Goal: Go to known website: Access a specific website the user already knows

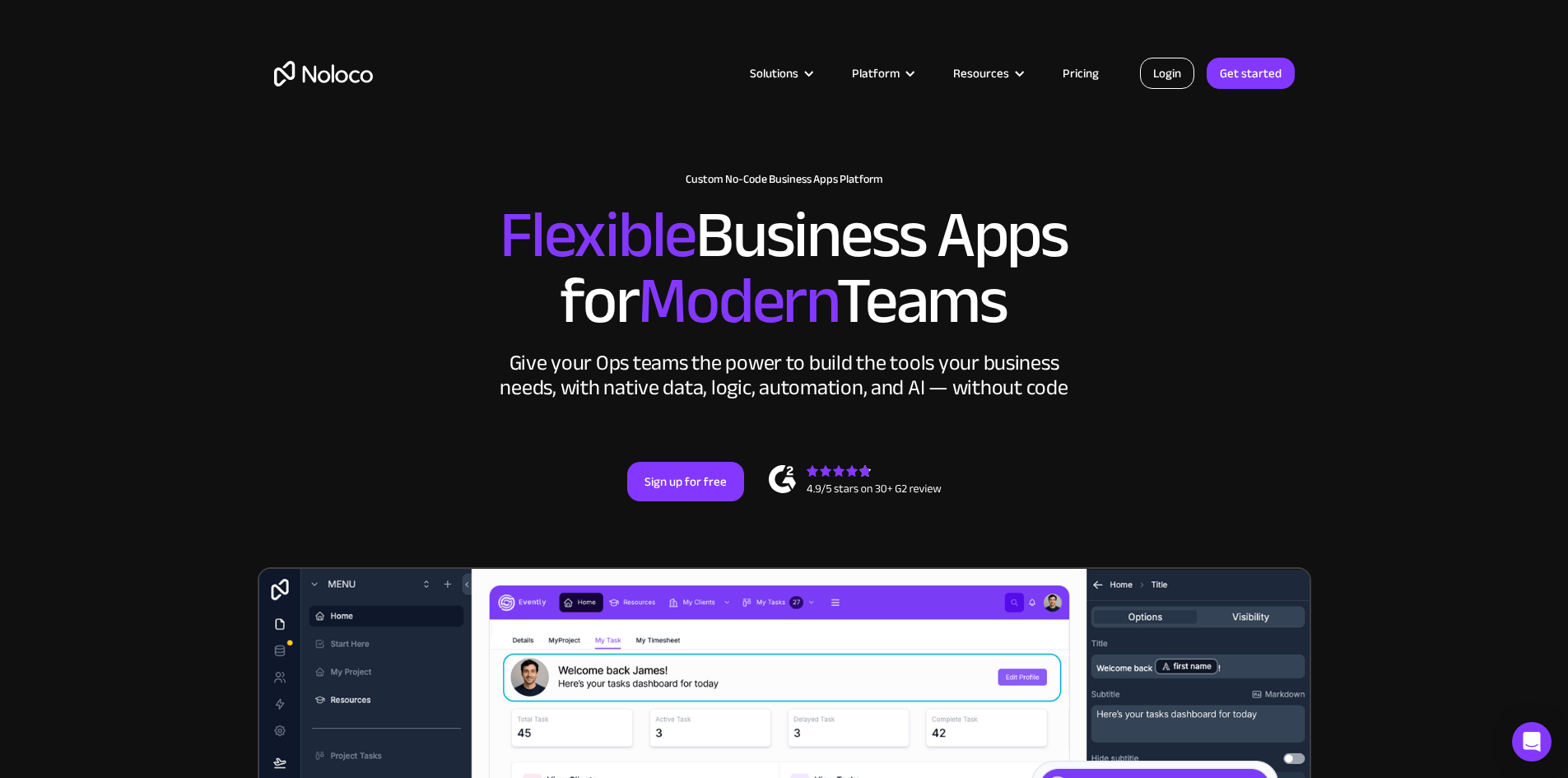
click at [1180, 74] on link "Login" at bounding box center [1167, 73] width 55 height 31
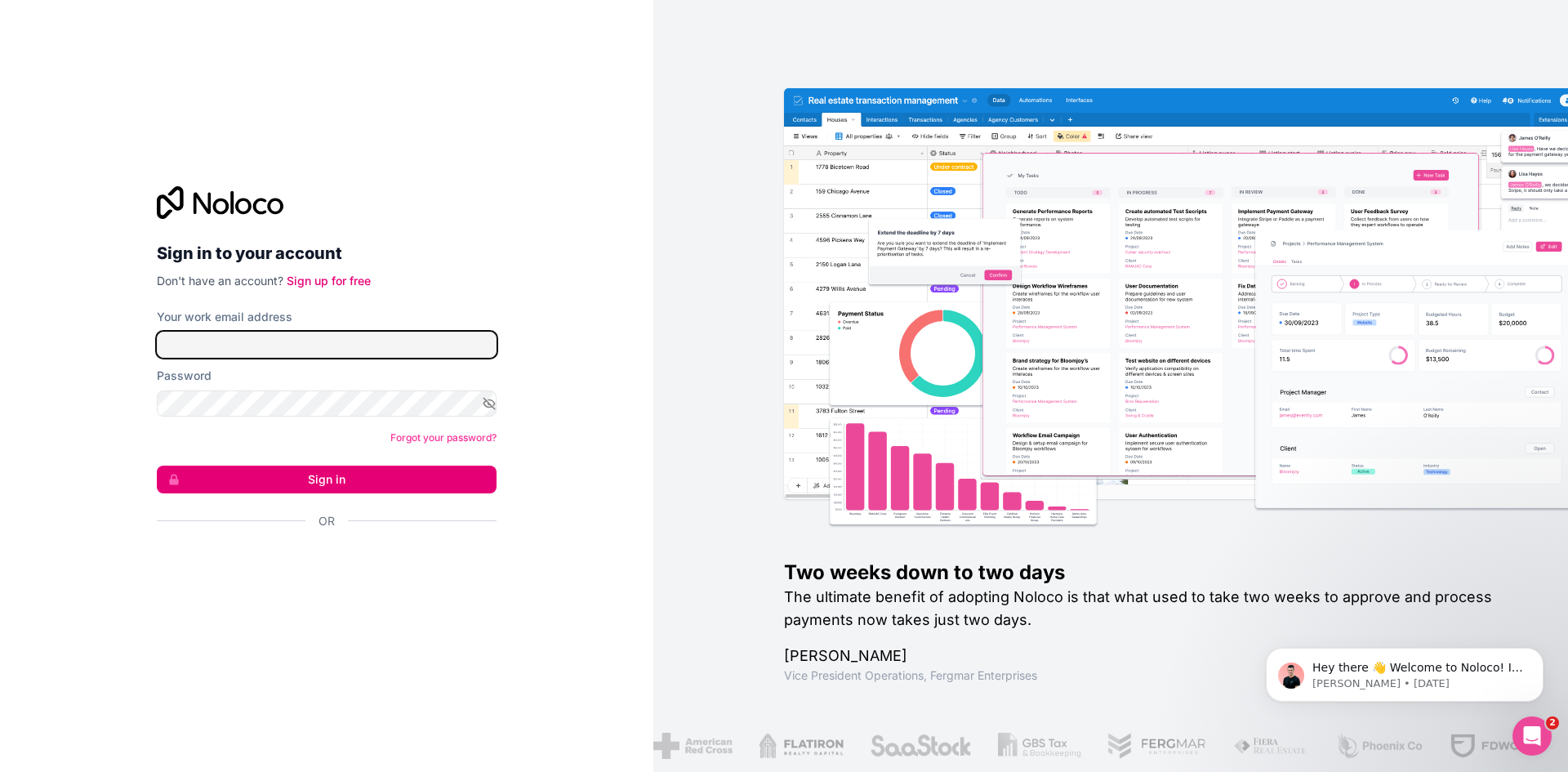
click at [215, 342] on input "Your work email address" at bounding box center [327, 345] width 340 height 26
type input "[EMAIL_ADDRESS][DOMAIN_NAME]"
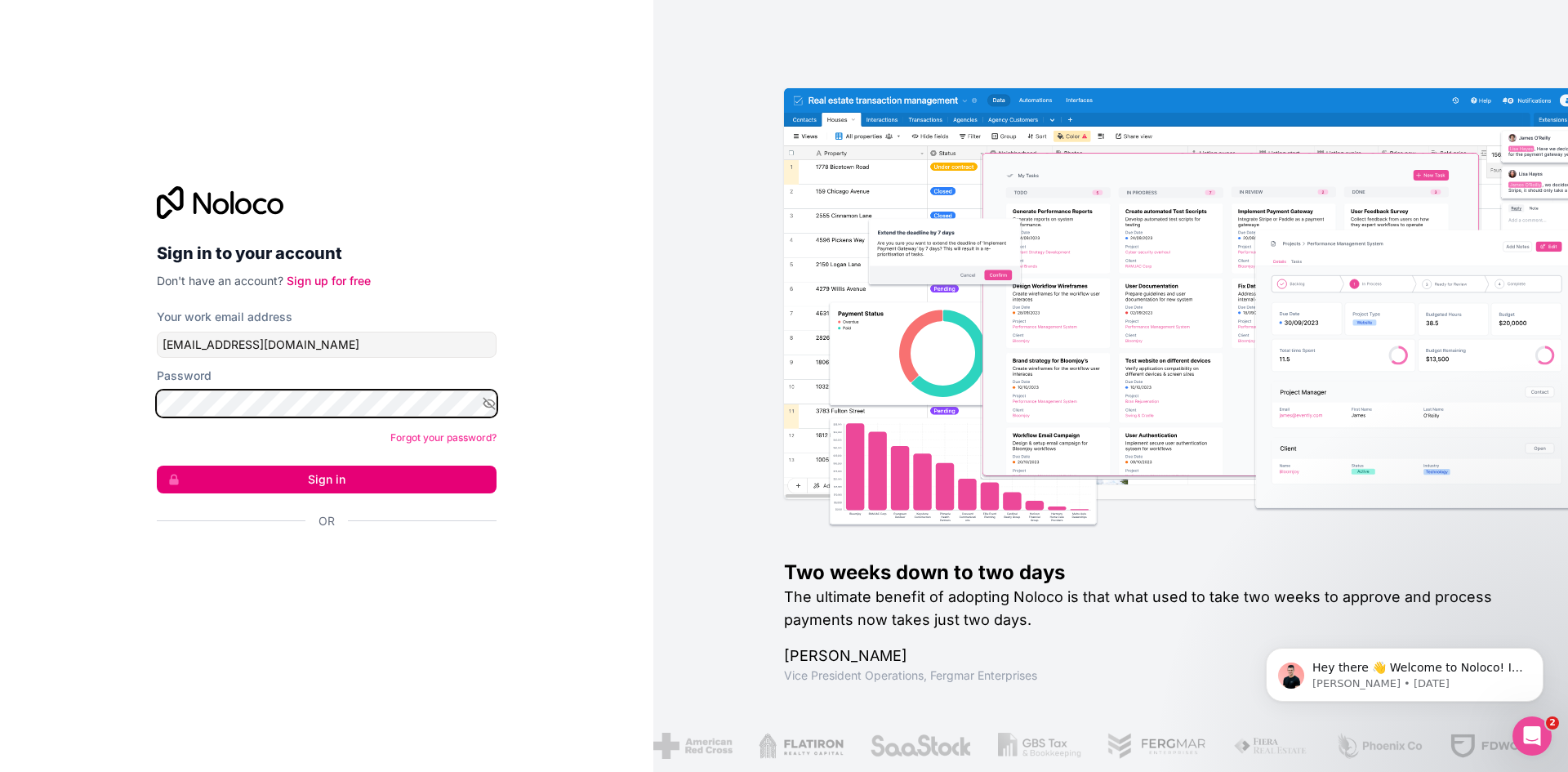
click at [157, 466] on button "Sign in" at bounding box center [327, 480] width 340 height 28
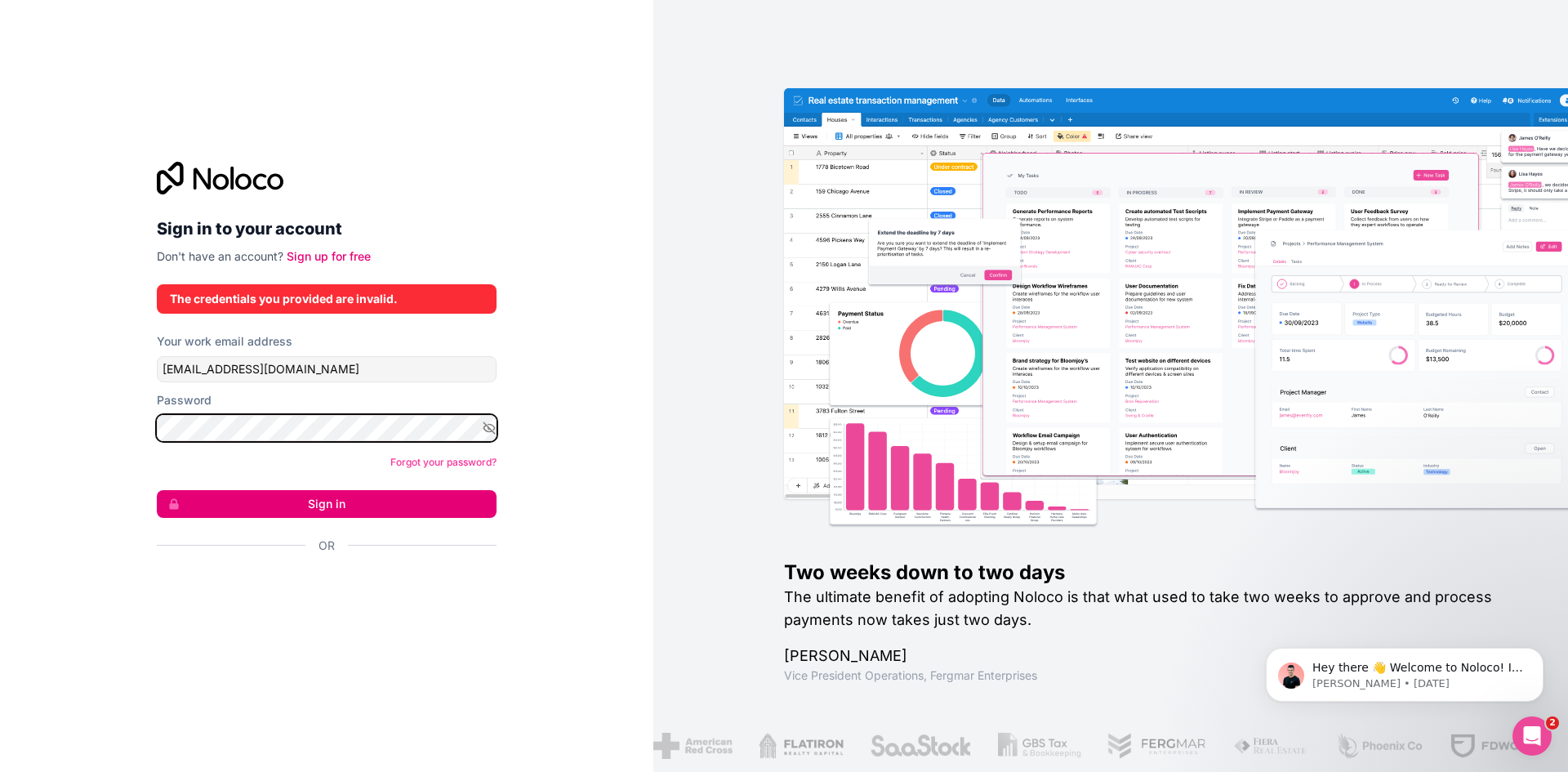
click at [157, 490] on button "Sign in" at bounding box center [327, 504] width 340 height 28
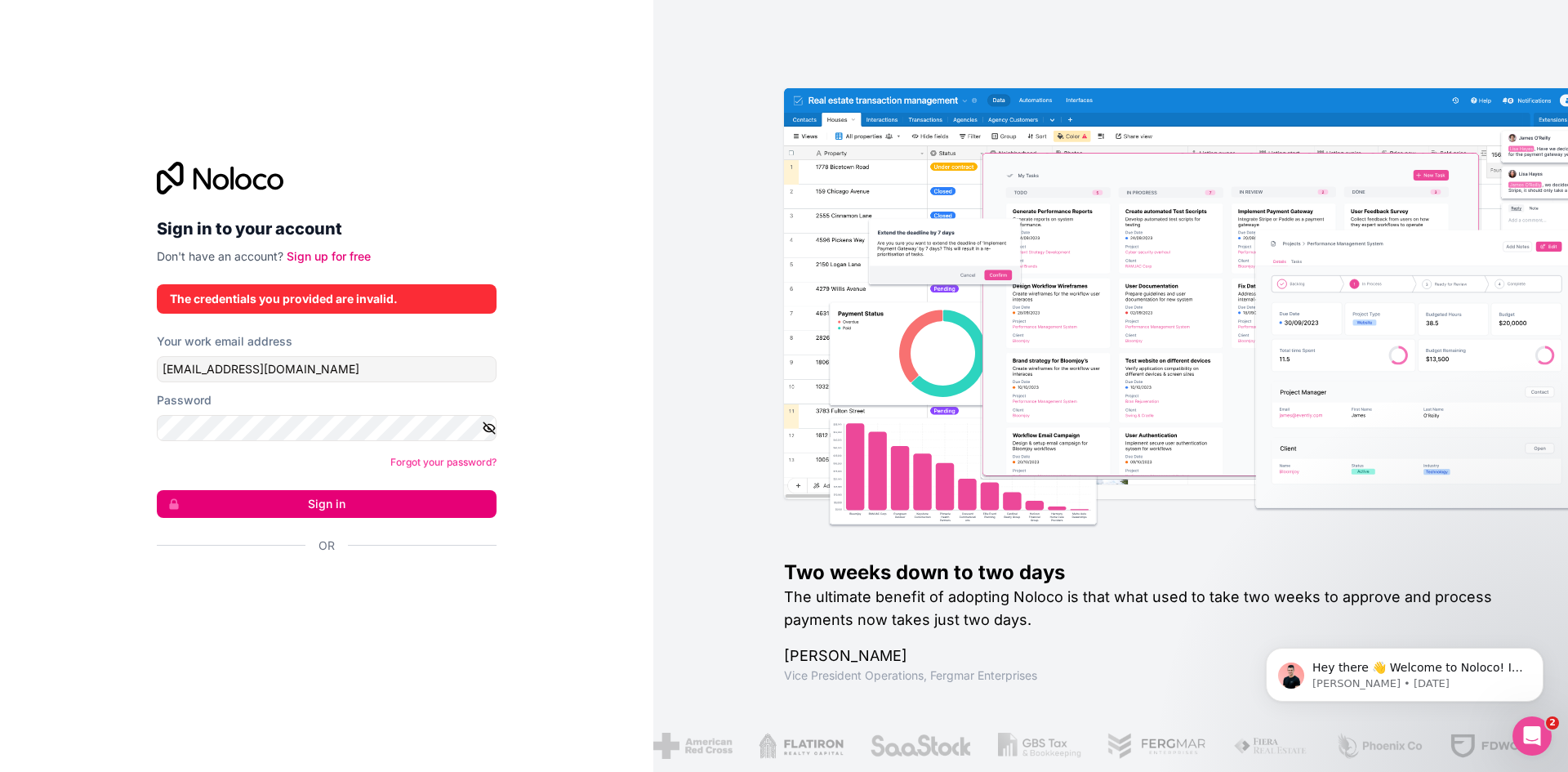
click at [494, 426] on icon "button" at bounding box center [489, 428] width 12 height 8
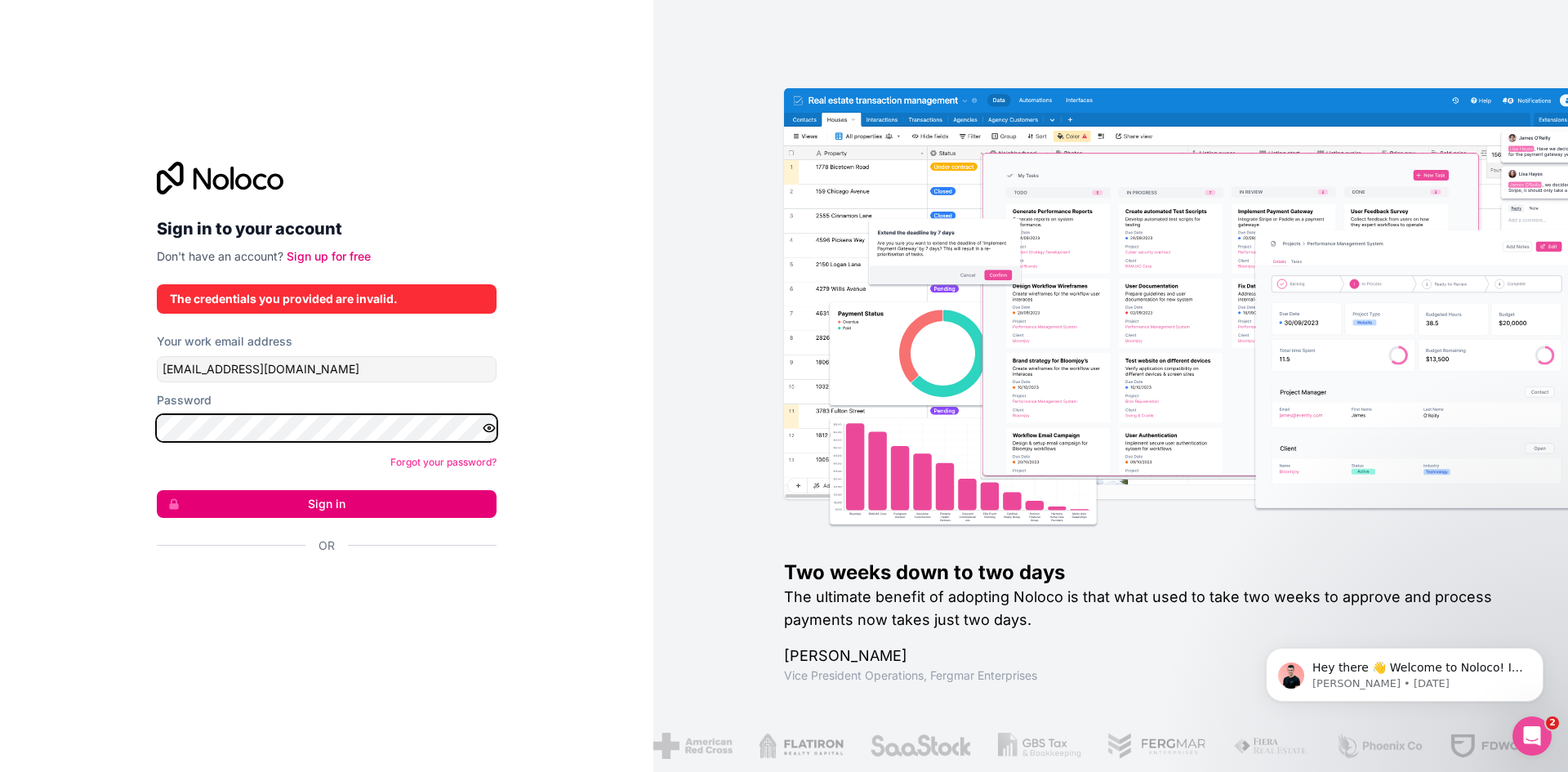
click at [157, 490] on button "Sign in" at bounding box center [327, 504] width 340 height 28
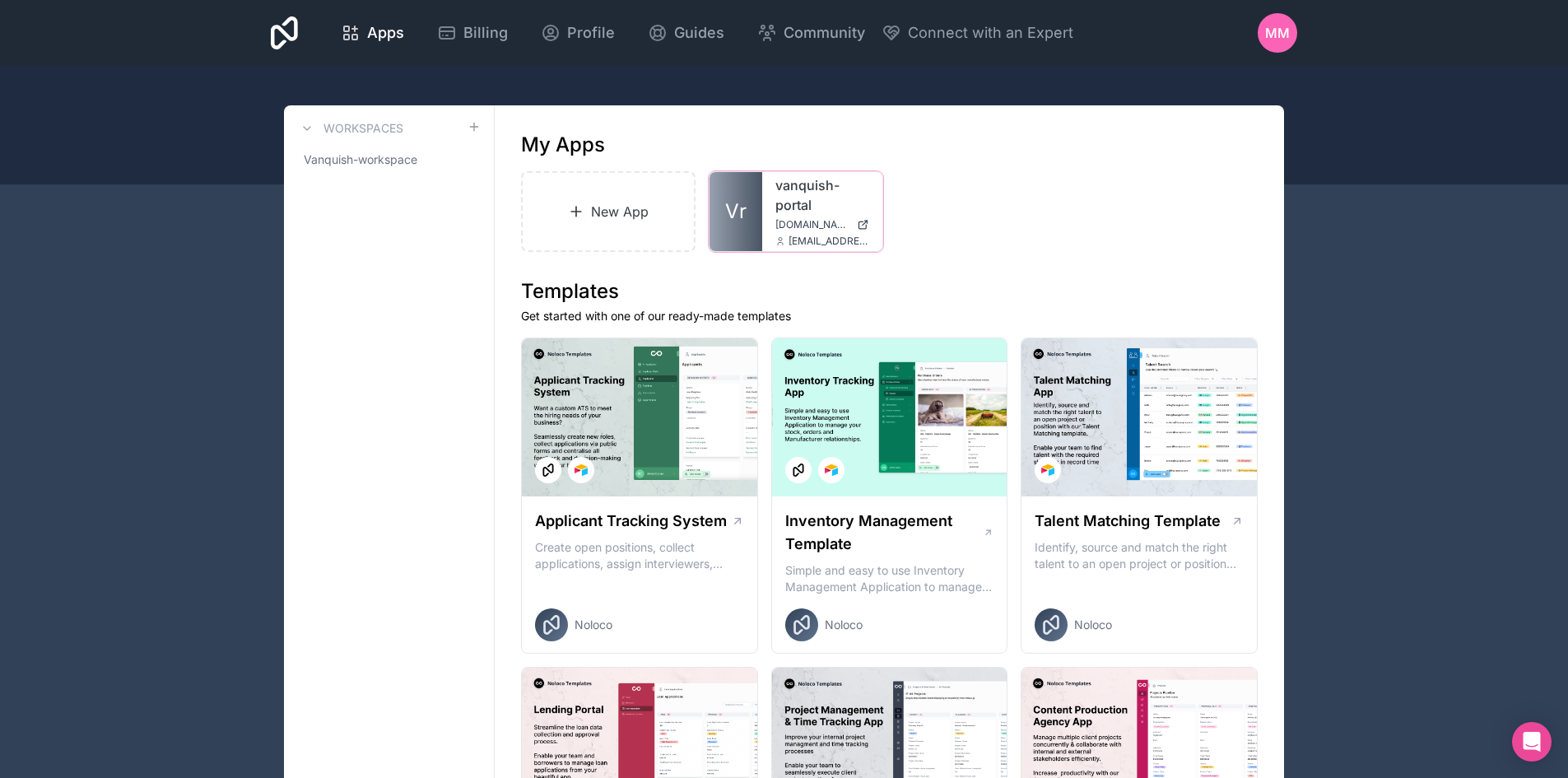
click at [781, 209] on link "vanquish-portal" at bounding box center [822, 195] width 94 height 39
